Goal: Task Accomplishment & Management: Manage account settings

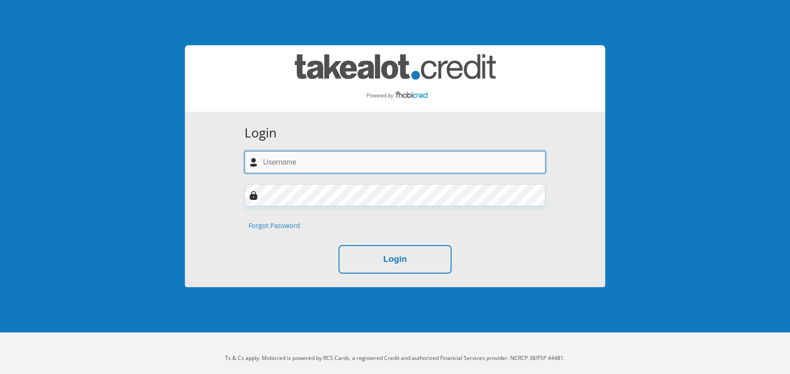
click at [277, 161] on input "text" at bounding box center [394, 162] width 301 height 22
type input "berettajoe26@gmail.com"
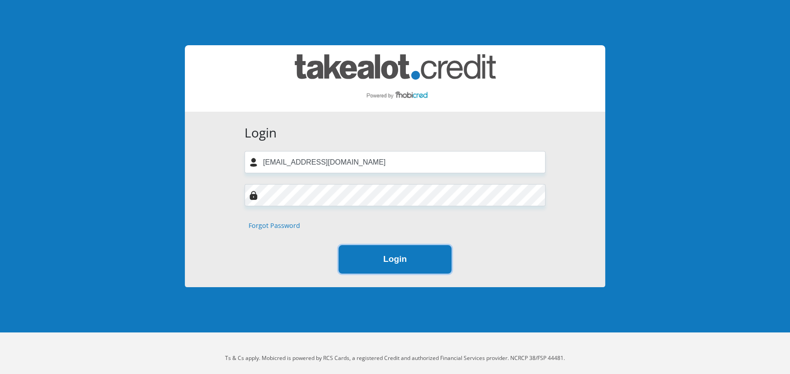
click at [377, 260] on button "Login" at bounding box center [394, 259] width 113 height 28
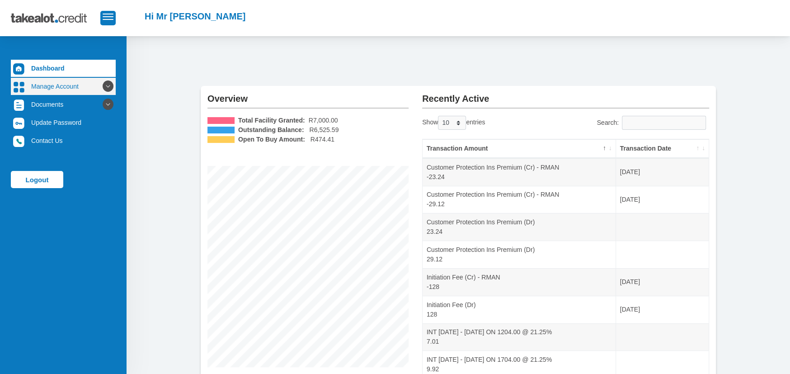
click at [100, 85] on icon at bounding box center [107, 86] width 15 height 15
